Goal: Task Accomplishment & Management: Complete application form

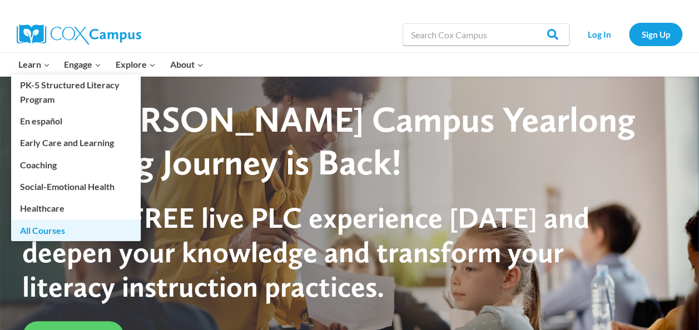
click at [62, 231] on link "All Courses" at bounding box center [76, 230] width 130 height 21
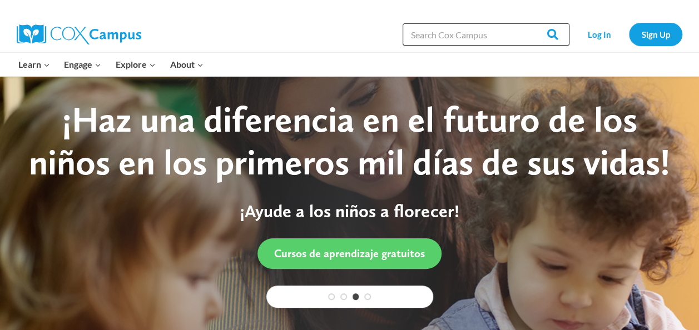
click at [476, 37] on input "Search in https://coxcampus.org/" at bounding box center [486, 34] width 167 height 22
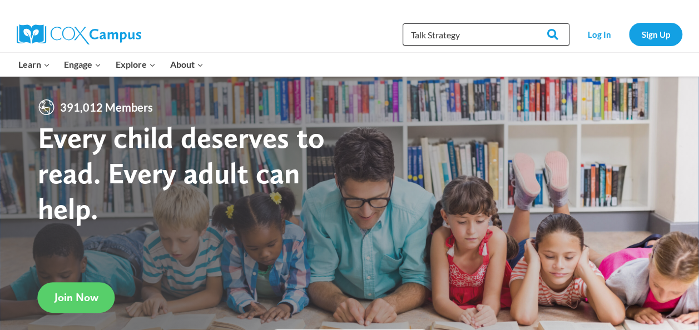
type input "Talk Strategy"
click at [526, 23] on input "Search" at bounding box center [547, 34] width 43 height 22
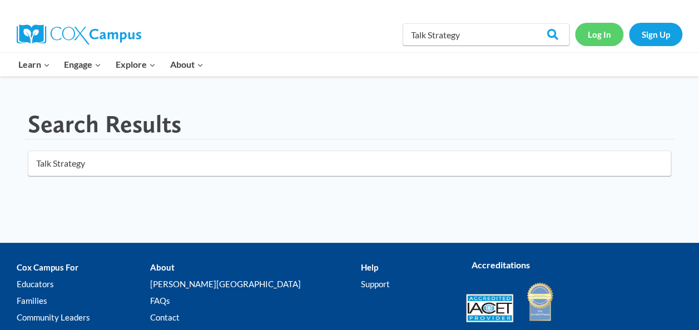
click at [597, 39] on link "Log In" at bounding box center [599, 34] width 48 height 23
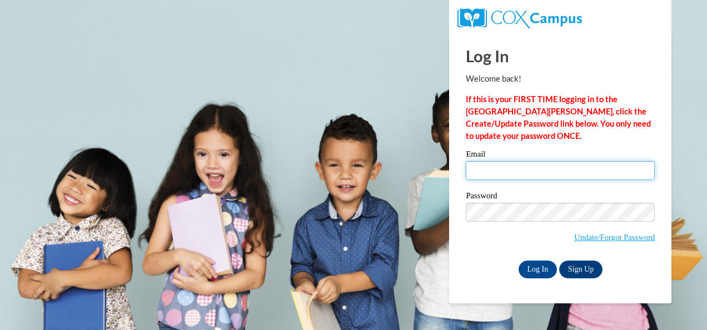
click at [482, 168] on input "Email" at bounding box center [560, 170] width 189 height 19
click at [393, 108] on body "This site uses cookies to help improve your learning experience. By continuing …" at bounding box center [353, 165] width 707 height 330
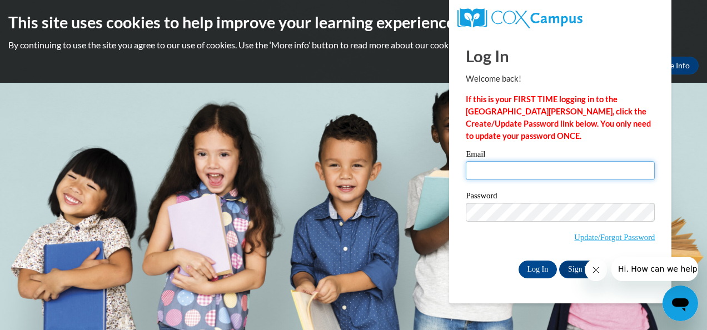
click at [497, 176] on input "Email" at bounding box center [560, 170] width 189 height 19
type input "tenicha.grissom@qccga.org"
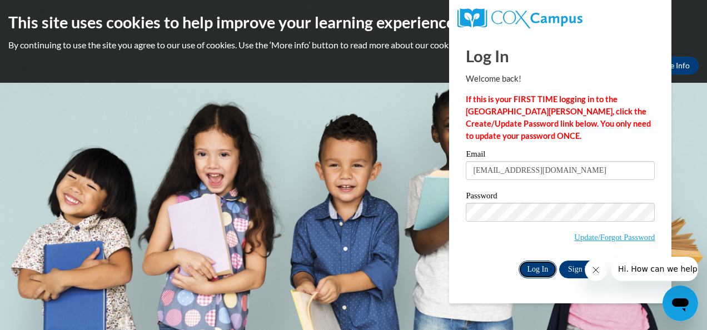
click at [538, 270] on input "Log In" at bounding box center [538, 270] width 39 height 18
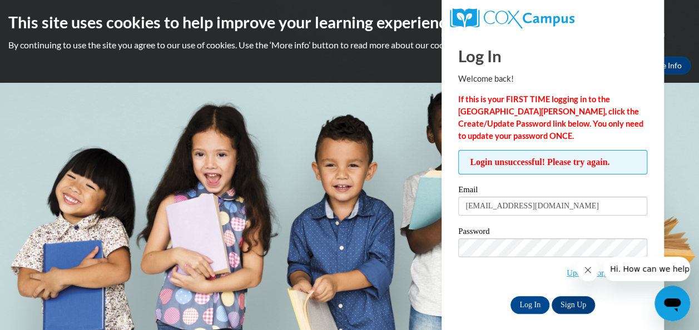
click at [337, 294] on body "This site uses cookies to help improve your learning experience. By continuing …" at bounding box center [349, 165] width 699 height 330
click at [567, 303] on link "Sign Up" at bounding box center [573, 305] width 43 height 18
click at [567, 271] on link "Update/Forgot Password" at bounding box center [607, 273] width 81 height 9
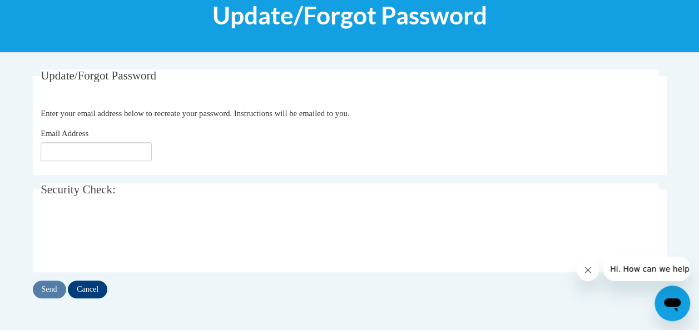
scroll to position [155, 0]
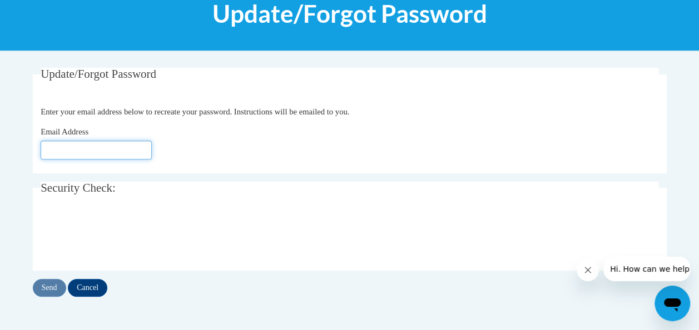
click at [82, 147] on input "Email Address" at bounding box center [96, 150] width 111 height 19
type input "[EMAIL_ADDRESS][DOMAIN_NAME]"
click at [185, 132] on div "Email Address tenicha.grissom@qccga.org" at bounding box center [350, 143] width 618 height 34
click at [47, 286] on input "Send" at bounding box center [49, 288] width 33 height 18
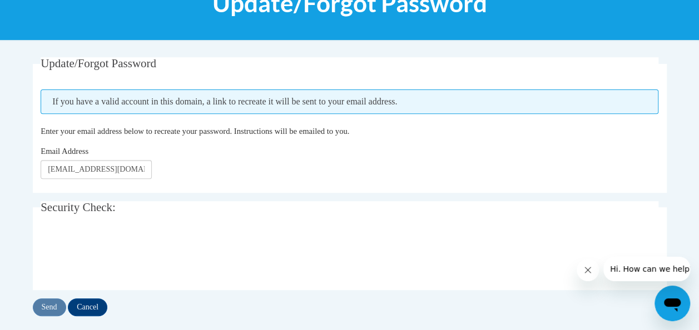
scroll to position [167, 0]
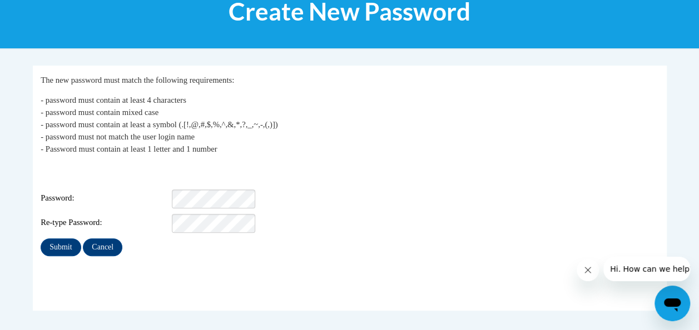
scroll to position [165, 0]
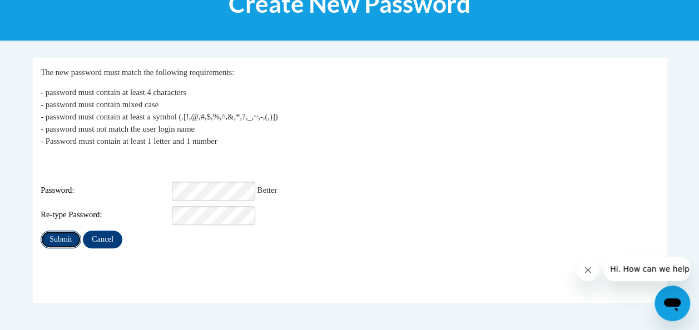
click at [62, 231] on input "Submit" at bounding box center [61, 240] width 40 height 18
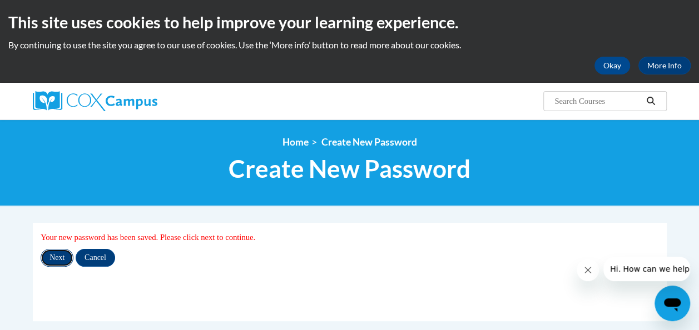
click at [58, 256] on input "Next" at bounding box center [57, 258] width 33 height 18
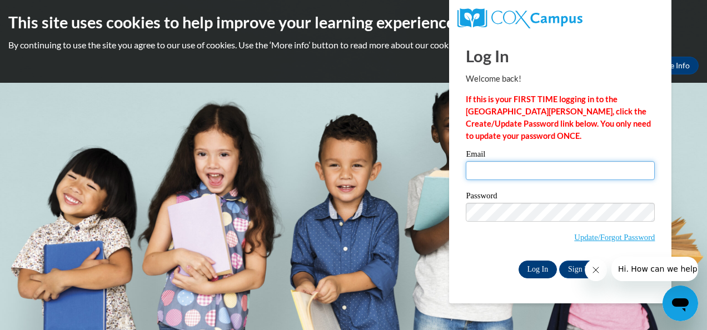
type input "[EMAIL_ADDRESS][DOMAIN_NAME]"
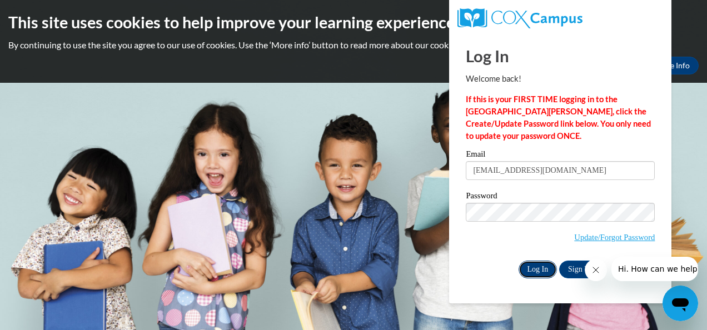
click at [532, 269] on input "Log In" at bounding box center [538, 270] width 39 height 18
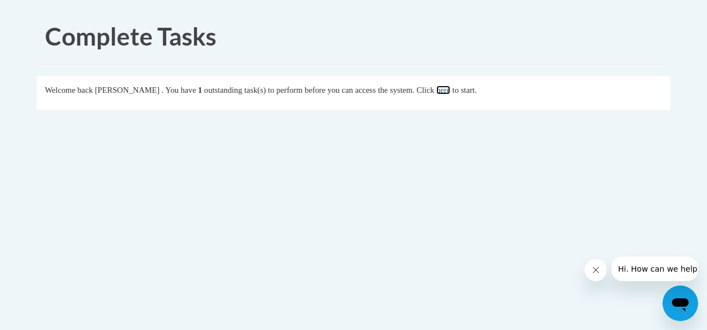
click at [450, 90] on link "here" at bounding box center [443, 90] width 14 height 9
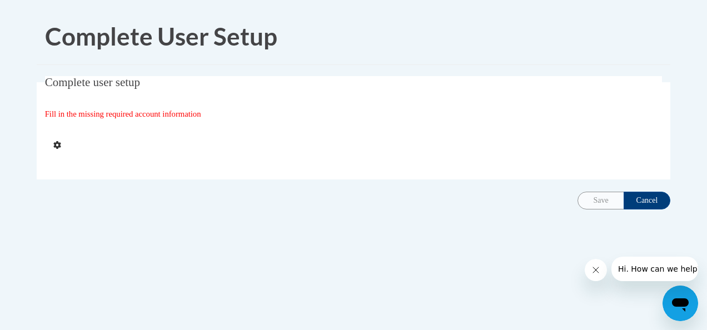
click at [472, 90] on fieldset "Complete user setup Fill in the missing required account information User Profi…" at bounding box center [354, 127] width 634 height 103
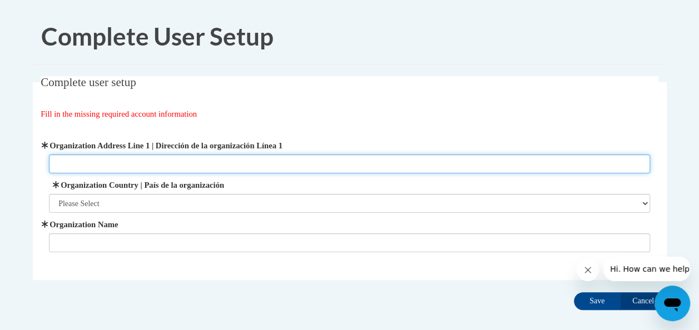
click at [126, 162] on input "Organization Address Line 1 | Dirección de la organización Línea 1" at bounding box center [349, 164] width 601 height 19
type input "913 N. Tennessee St."
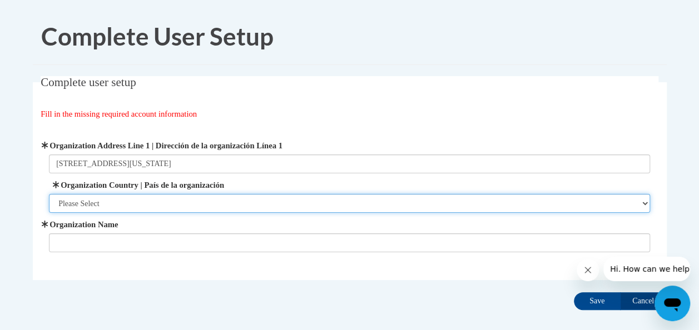
click at [109, 201] on select "Please Select United States | Estados Unidos Outside of the United States | Fue…" at bounding box center [349, 203] width 601 height 19
select select "ad49bcad-a171-4b2e-b99c-48b446064914"
click at [49, 194] on select "Please Select United States | Estados Unidos Outside of the United States | Fue…" at bounding box center [349, 203] width 601 height 19
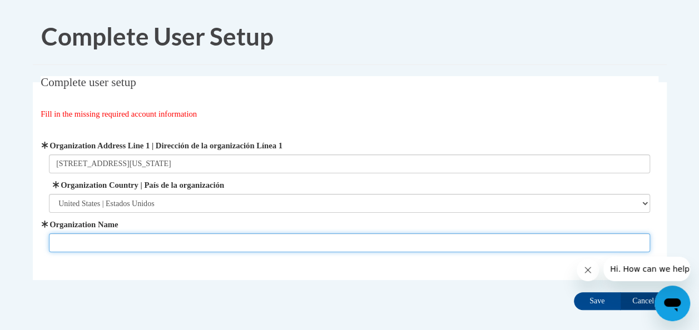
click at [117, 236] on input "Organization Name" at bounding box center [349, 243] width 601 height 19
type input "Quality Care for Children"
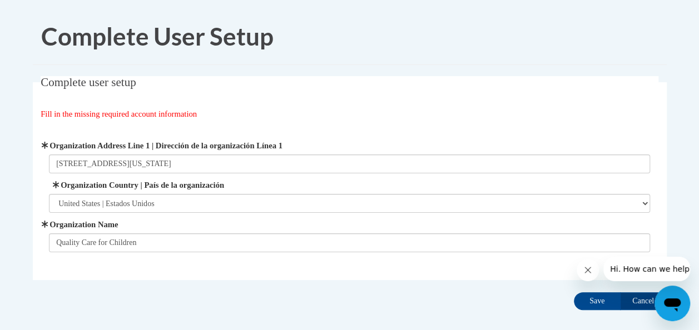
click at [405, 295] on div "Complete user setup Fill in the missing required account information User Profi…" at bounding box center [349, 195] width 651 height 239
click at [595, 301] on input "Save" at bounding box center [597, 301] width 47 height 18
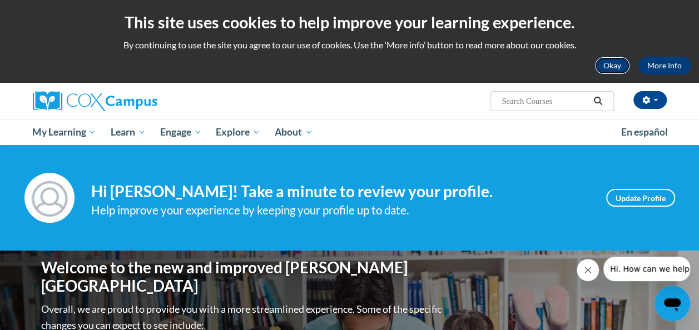
click at [614, 68] on button "Okay" at bounding box center [612, 66] width 36 height 18
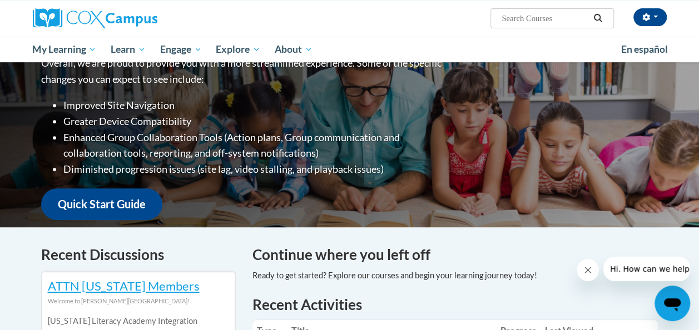
scroll to position [157, 0]
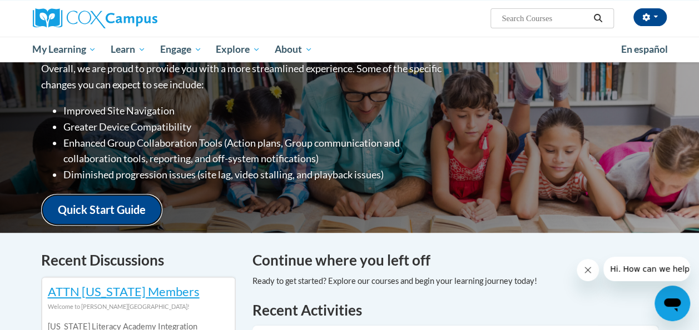
click at [129, 204] on link "Quick Start Guide" at bounding box center [101, 210] width 121 height 32
